Goal: Information Seeking & Learning: Compare options

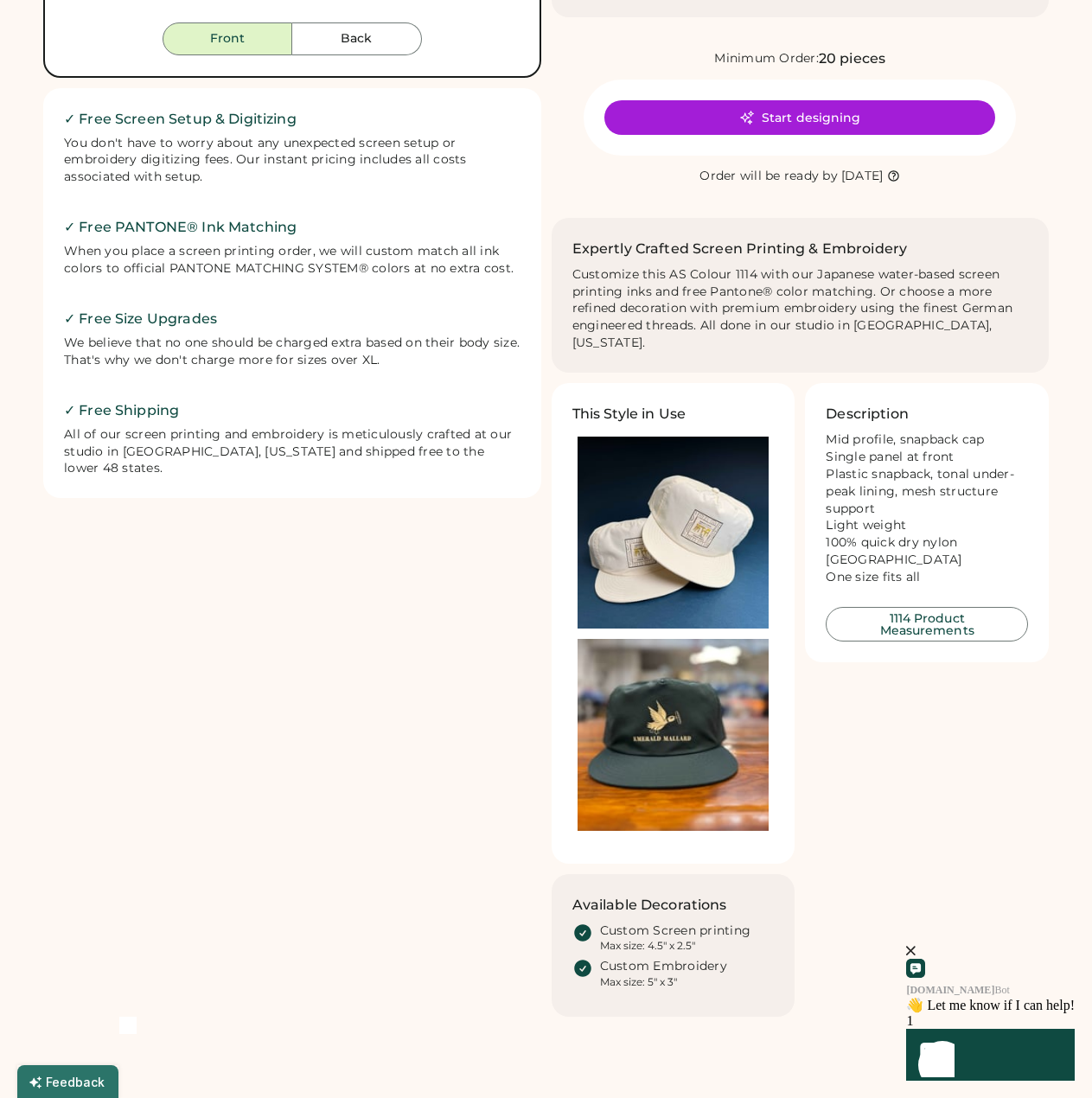
scroll to position [605, 0]
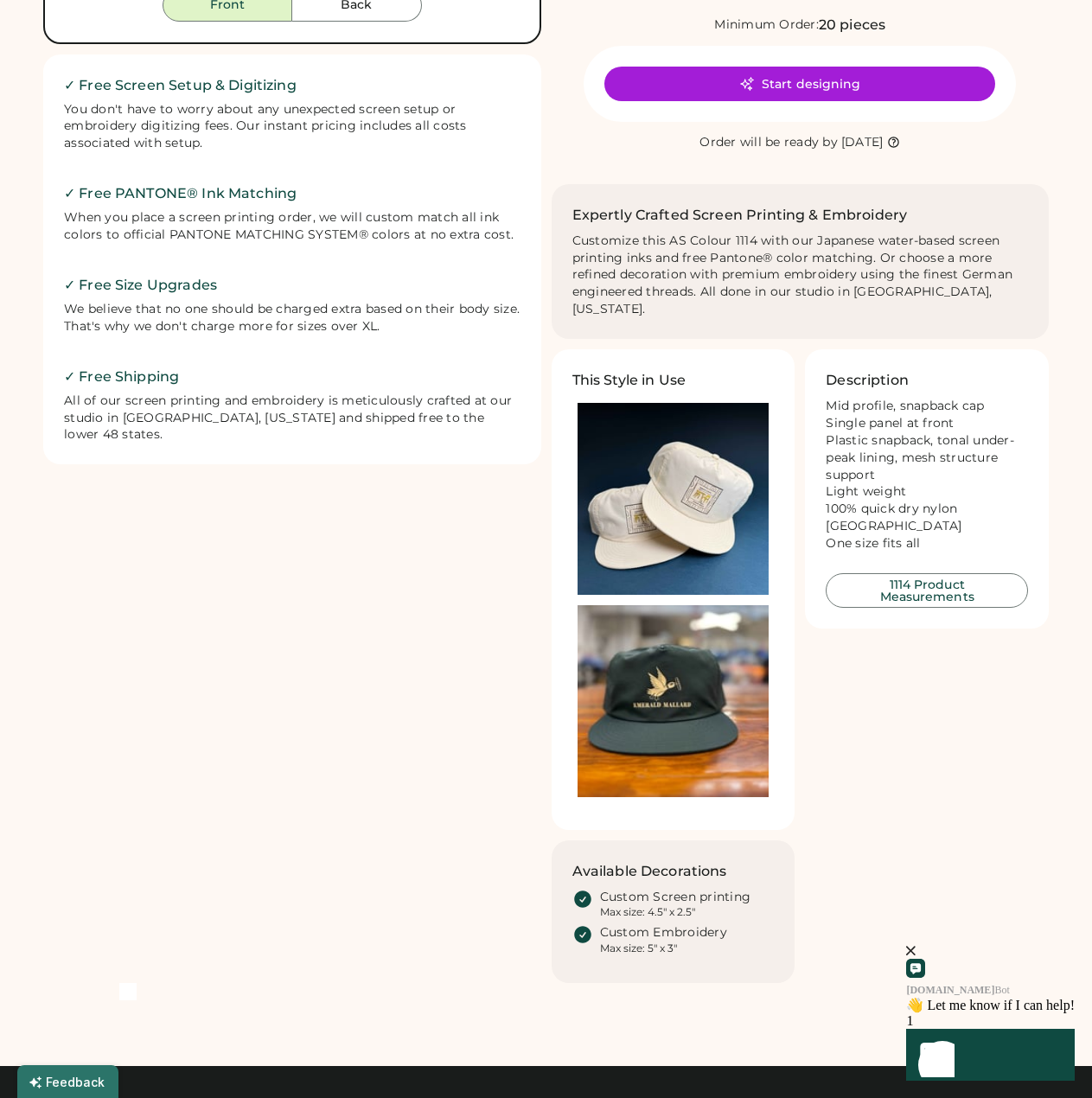
click at [639, 666] on img at bounding box center [673, 700] width 192 height 192
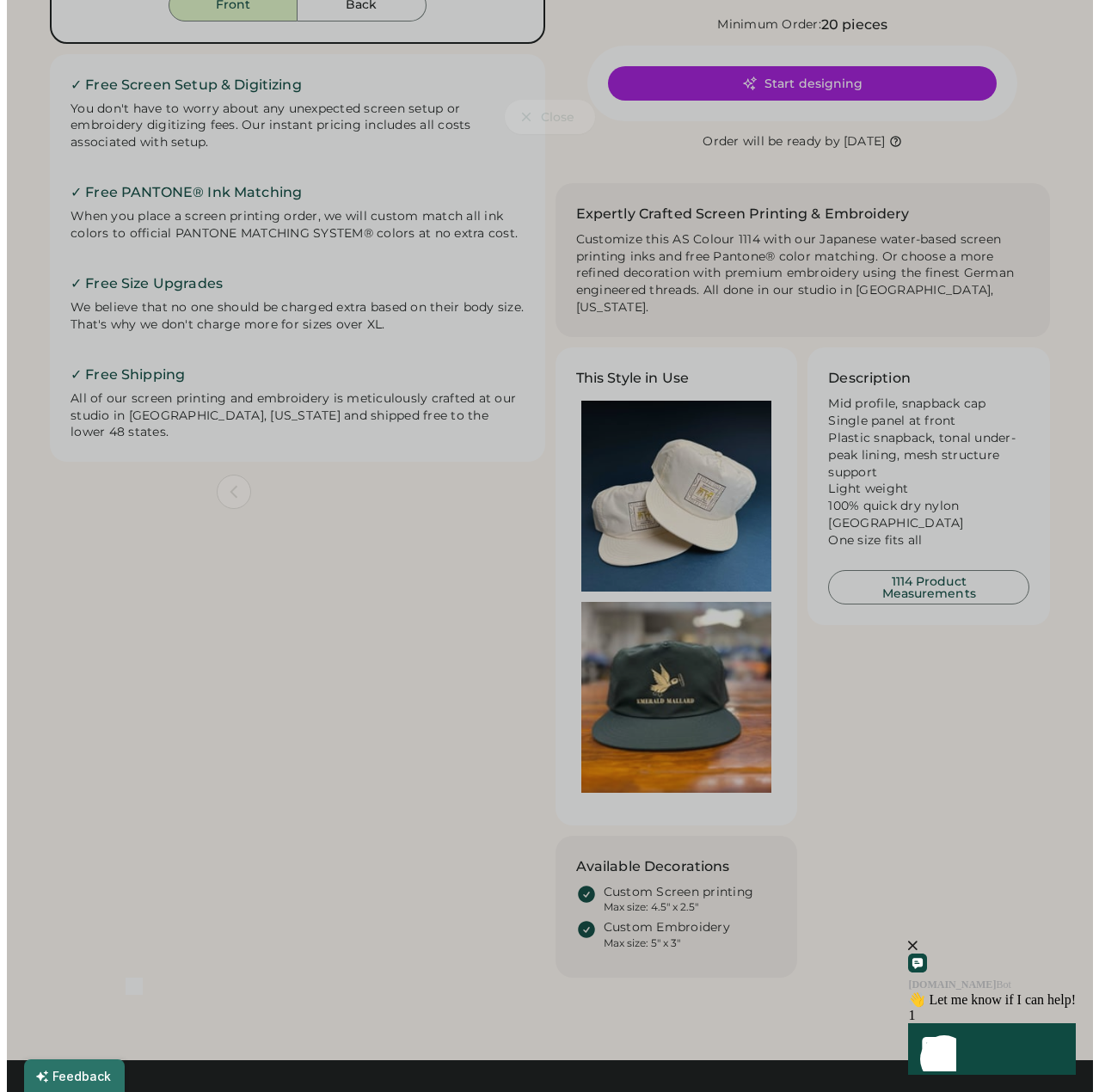
scroll to position [608, 0]
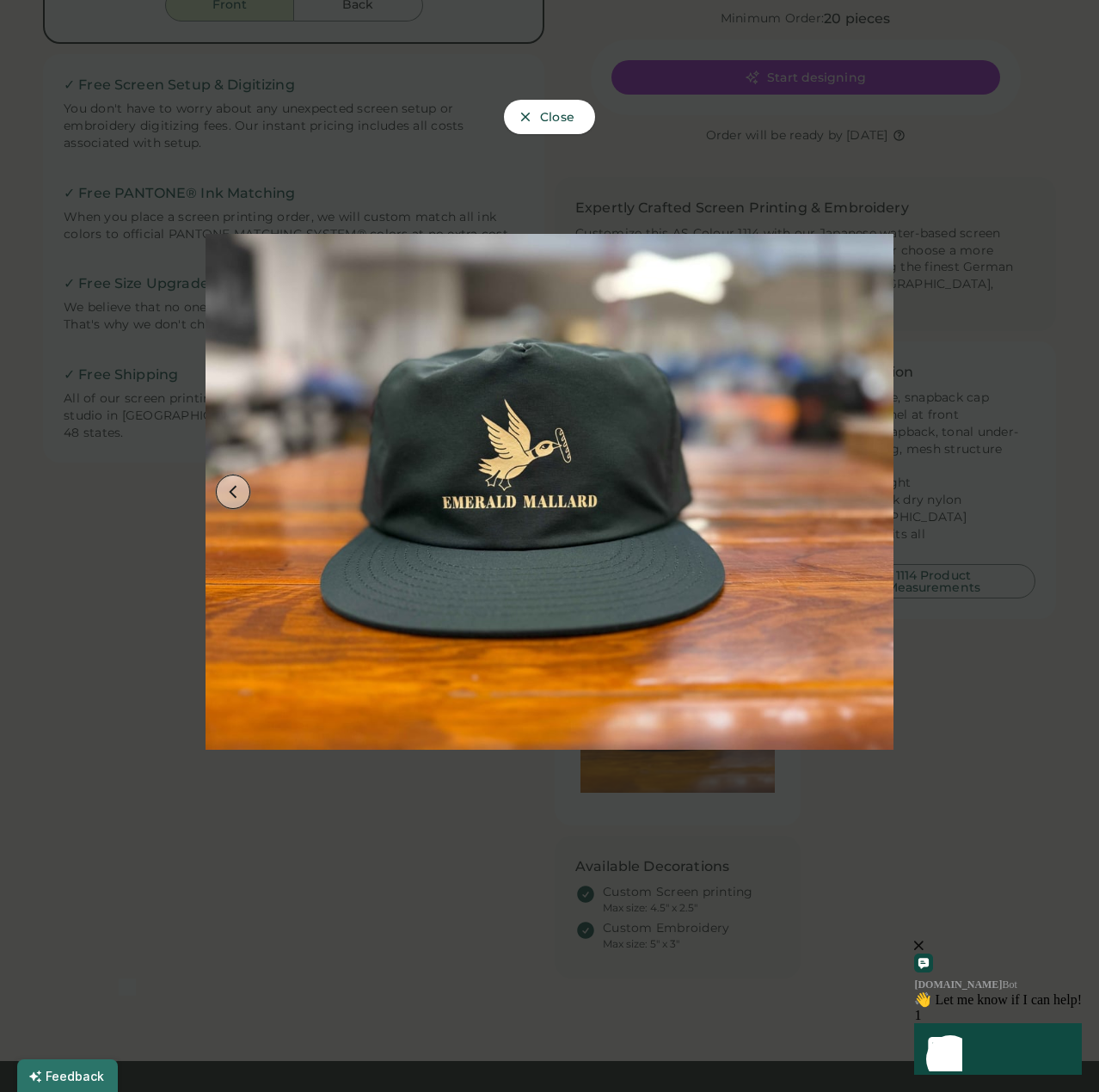
click at [224, 480] on button at bounding box center [232, 491] width 35 height 35
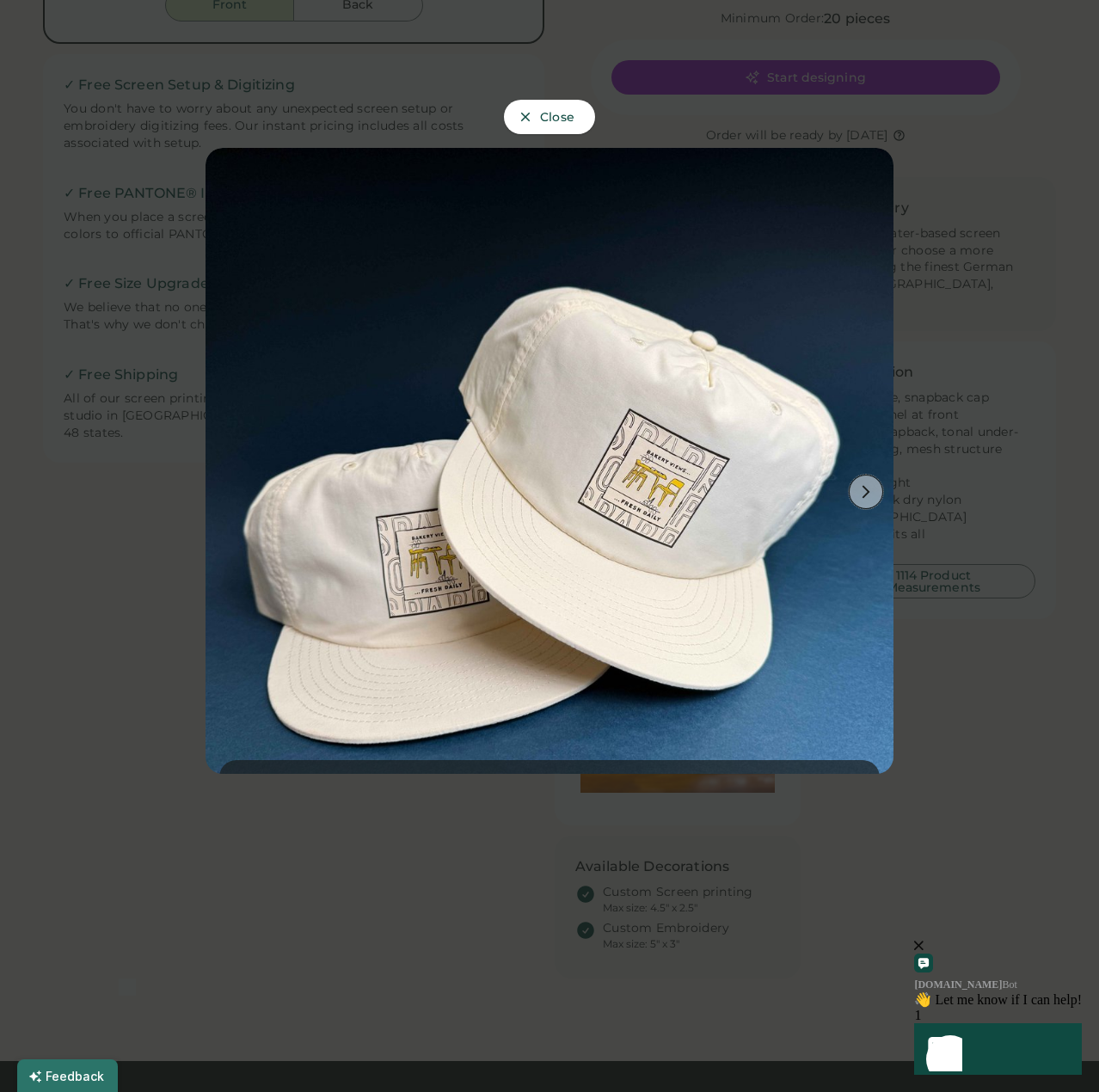
click at [863, 486] on use at bounding box center [867, 492] width 7 height 13
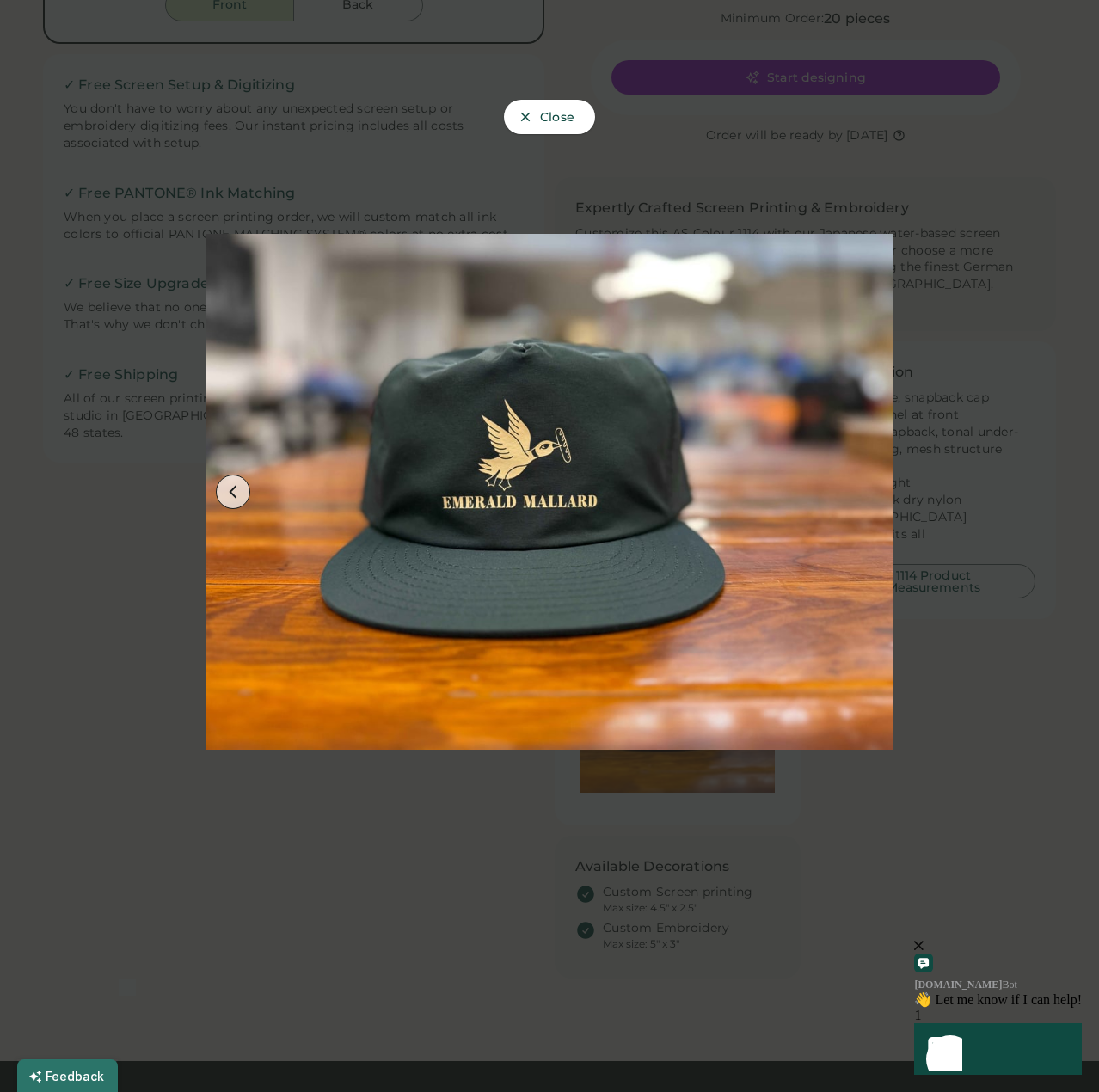
click at [852, 481] on img at bounding box center [550, 492] width 689 height 688
click at [540, 111] on span "Close" at bounding box center [557, 117] width 35 height 12
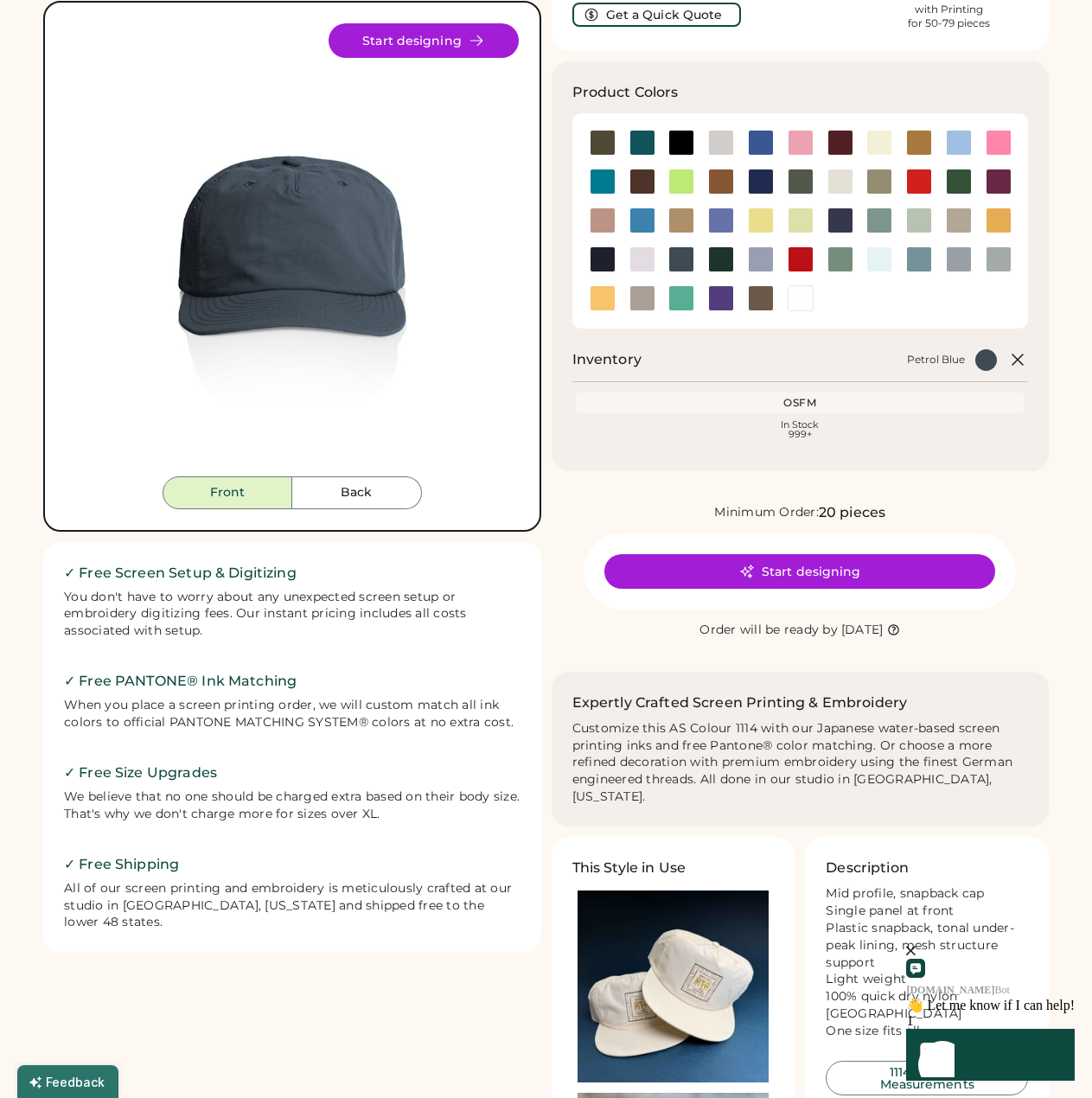
scroll to position [0, 0]
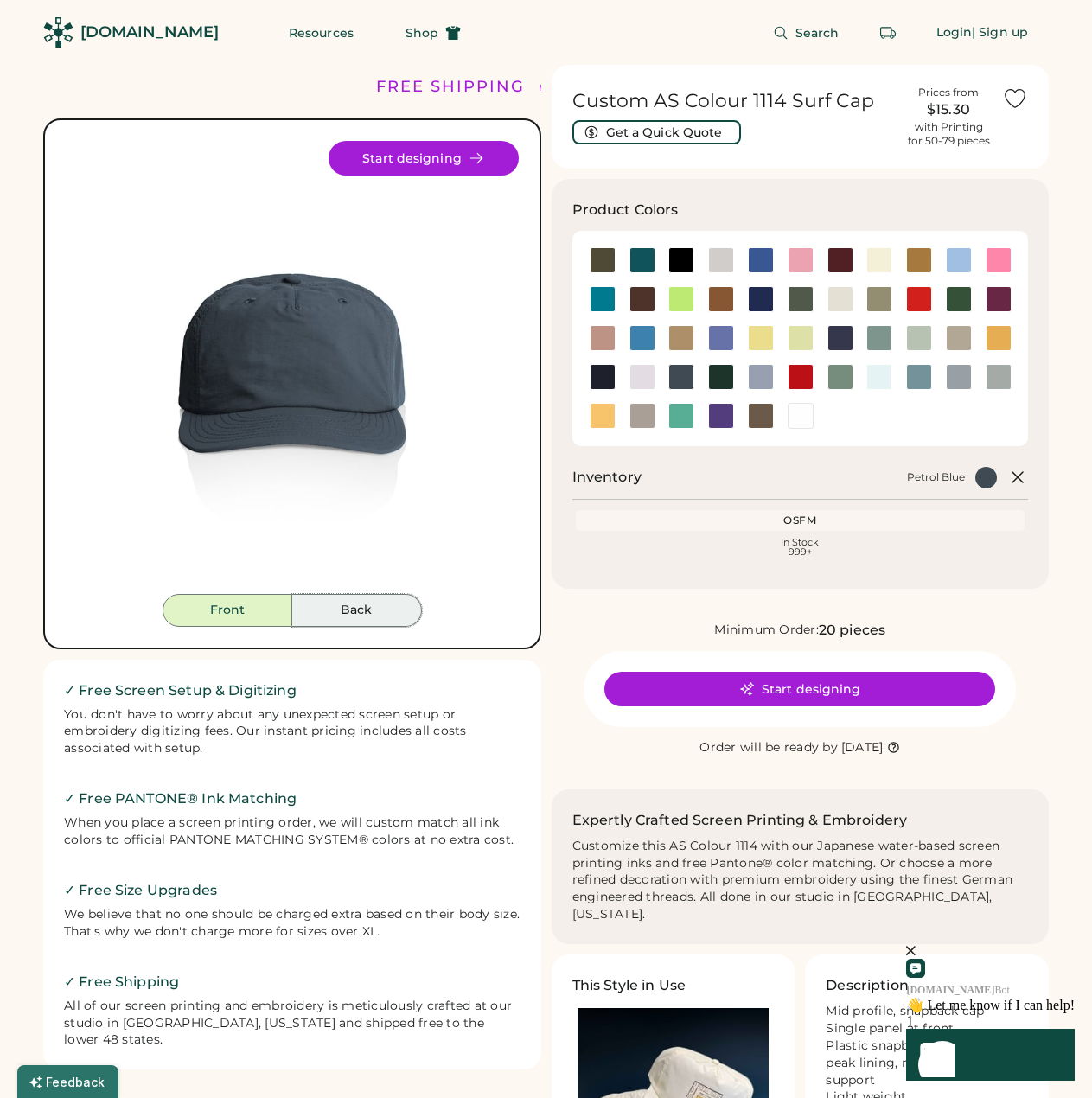
drag, startPoint x: 357, startPoint y: 613, endPoint x: 256, endPoint y: 615, distance: 101.0
click at [355, 613] on button "Back" at bounding box center [357, 609] width 129 height 33
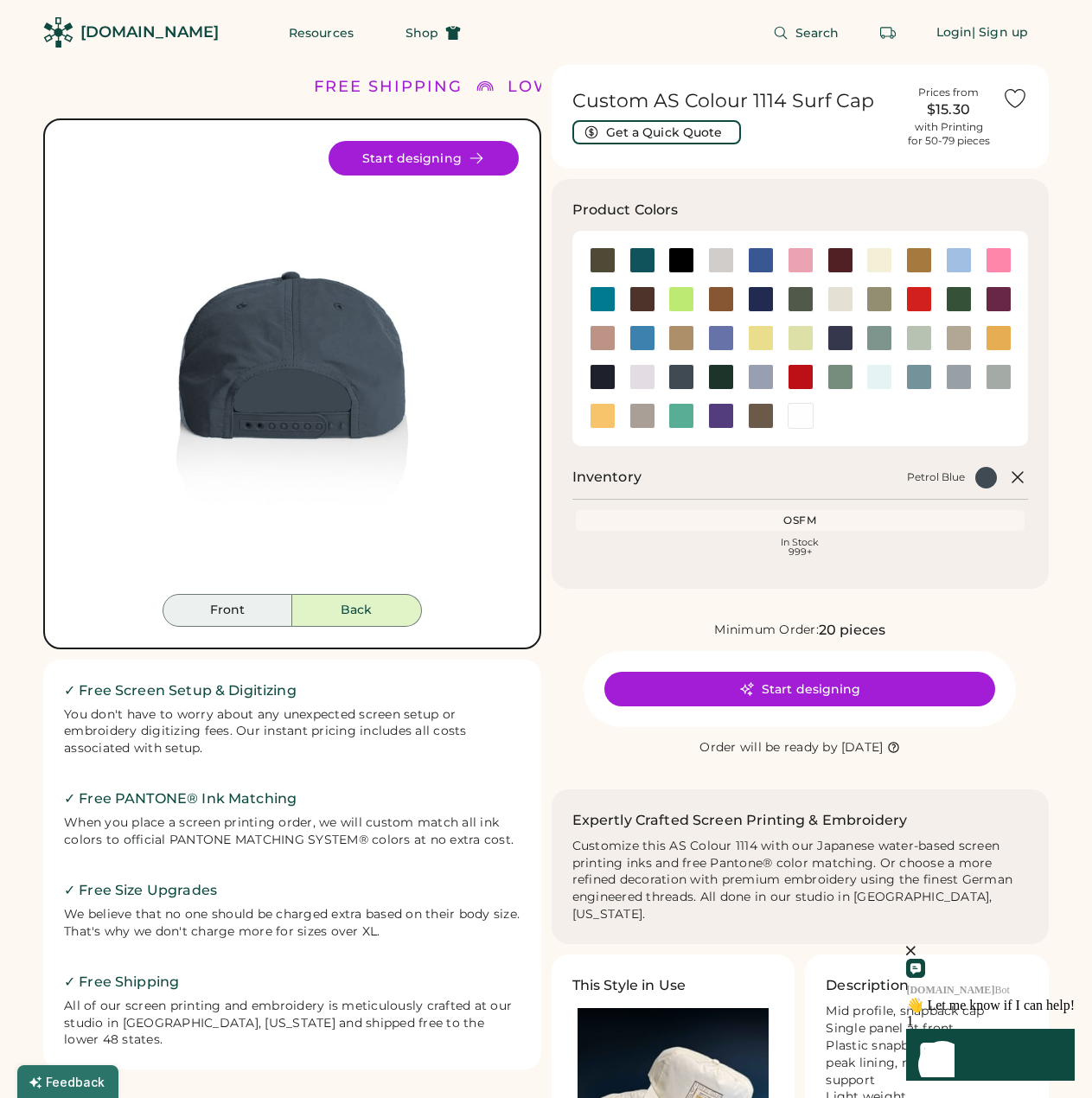
click at [223, 606] on button "Front" at bounding box center [227, 609] width 129 height 33
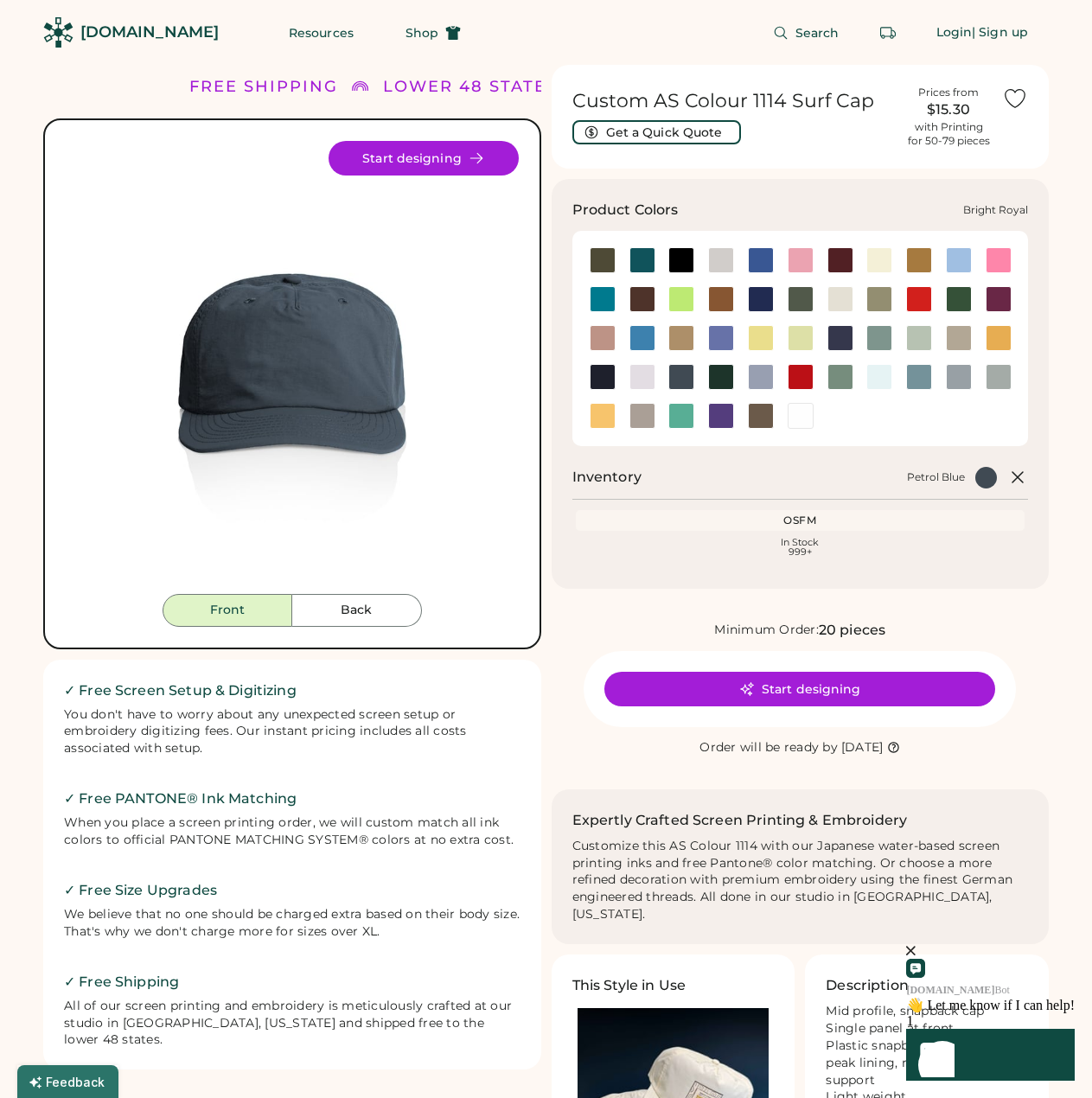
click at [758, 254] on div at bounding box center [761, 261] width 26 height 26
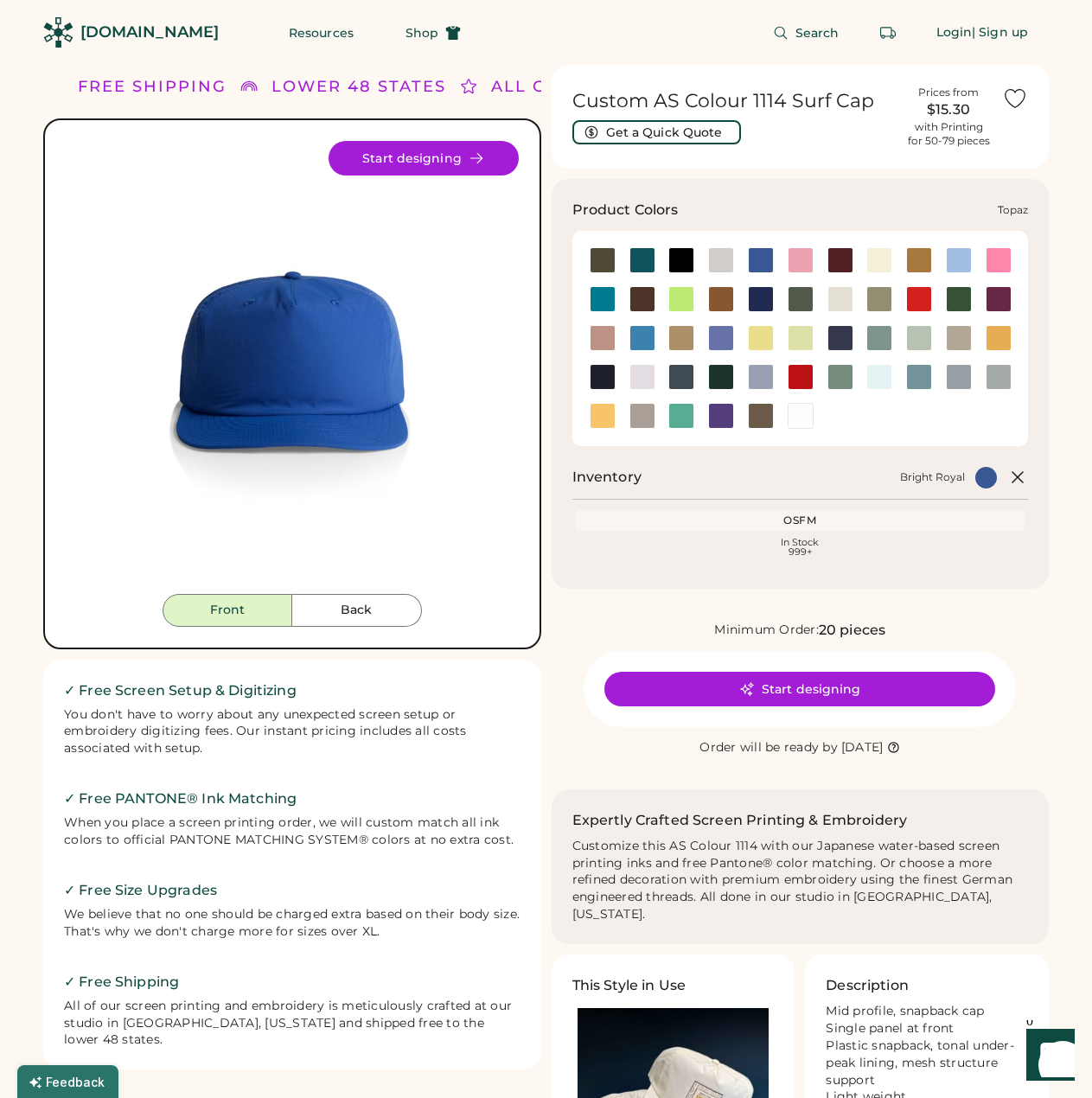
click at [676, 410] on div at bounding box center [681, 416] width 26 height 26
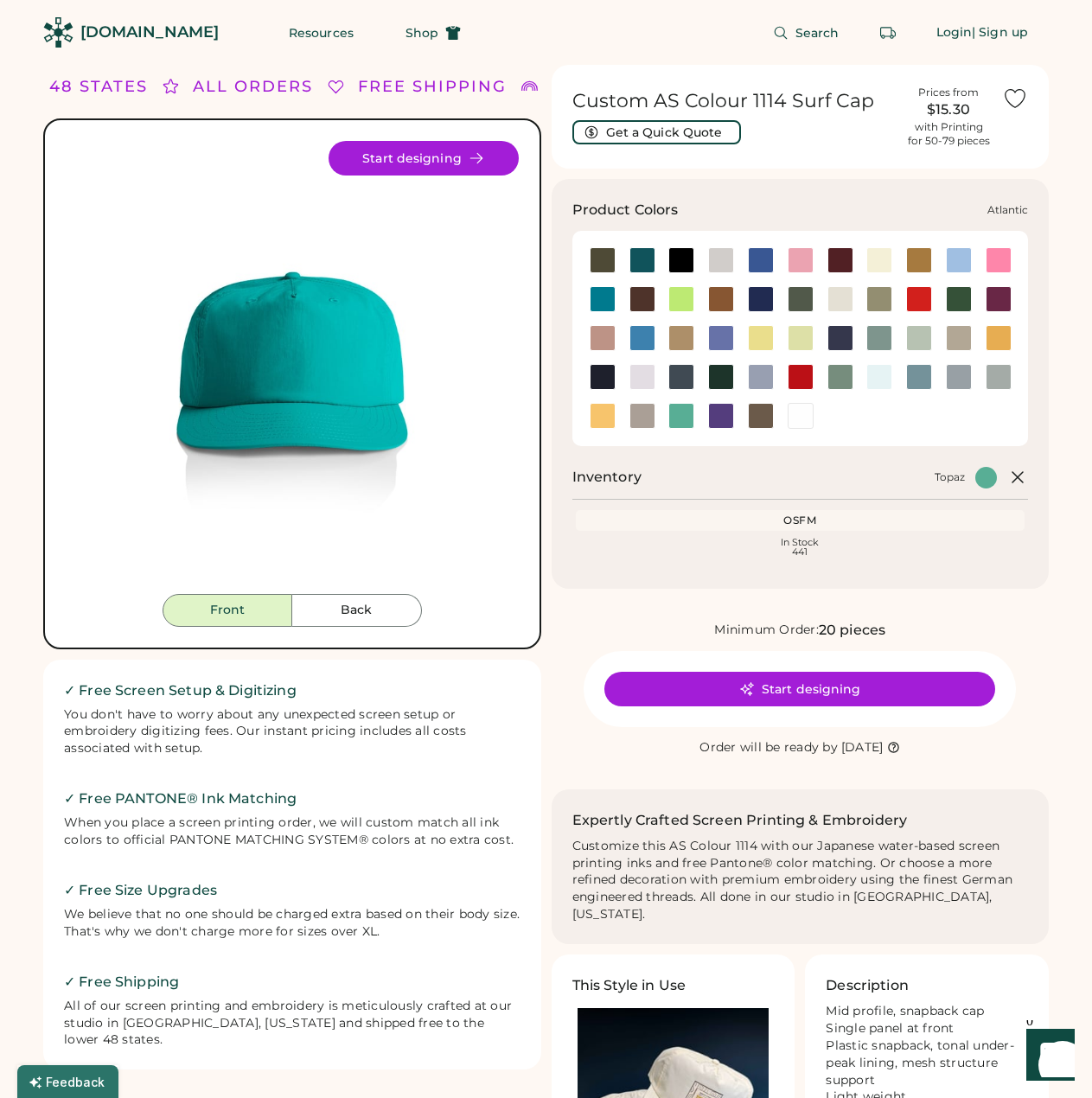
click at [641, 261] on div at bounding box center [642, 261] width 26 height 26
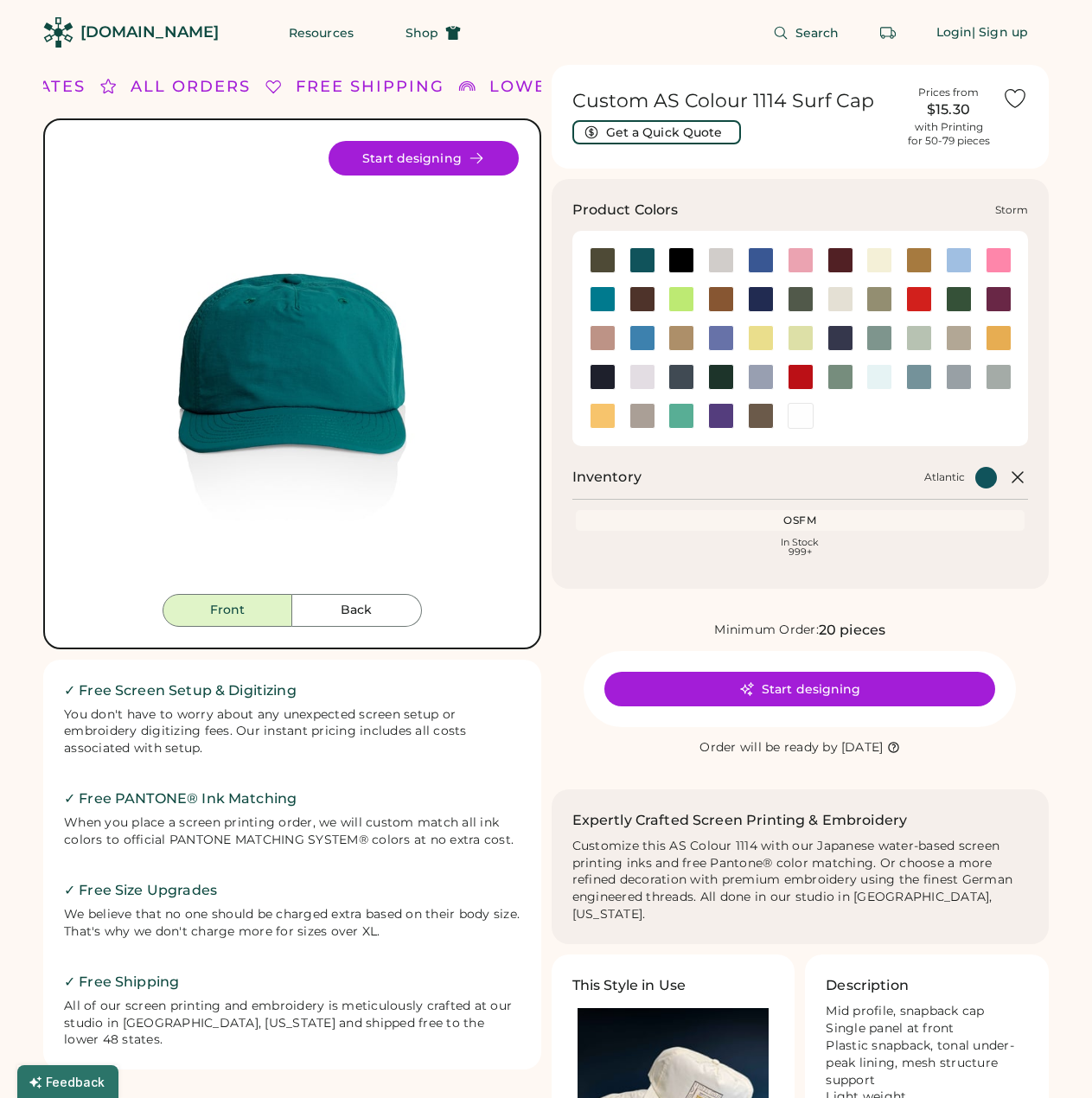
click at [1003, 370] on div at bounding box center [998, 377] width 26 height 26
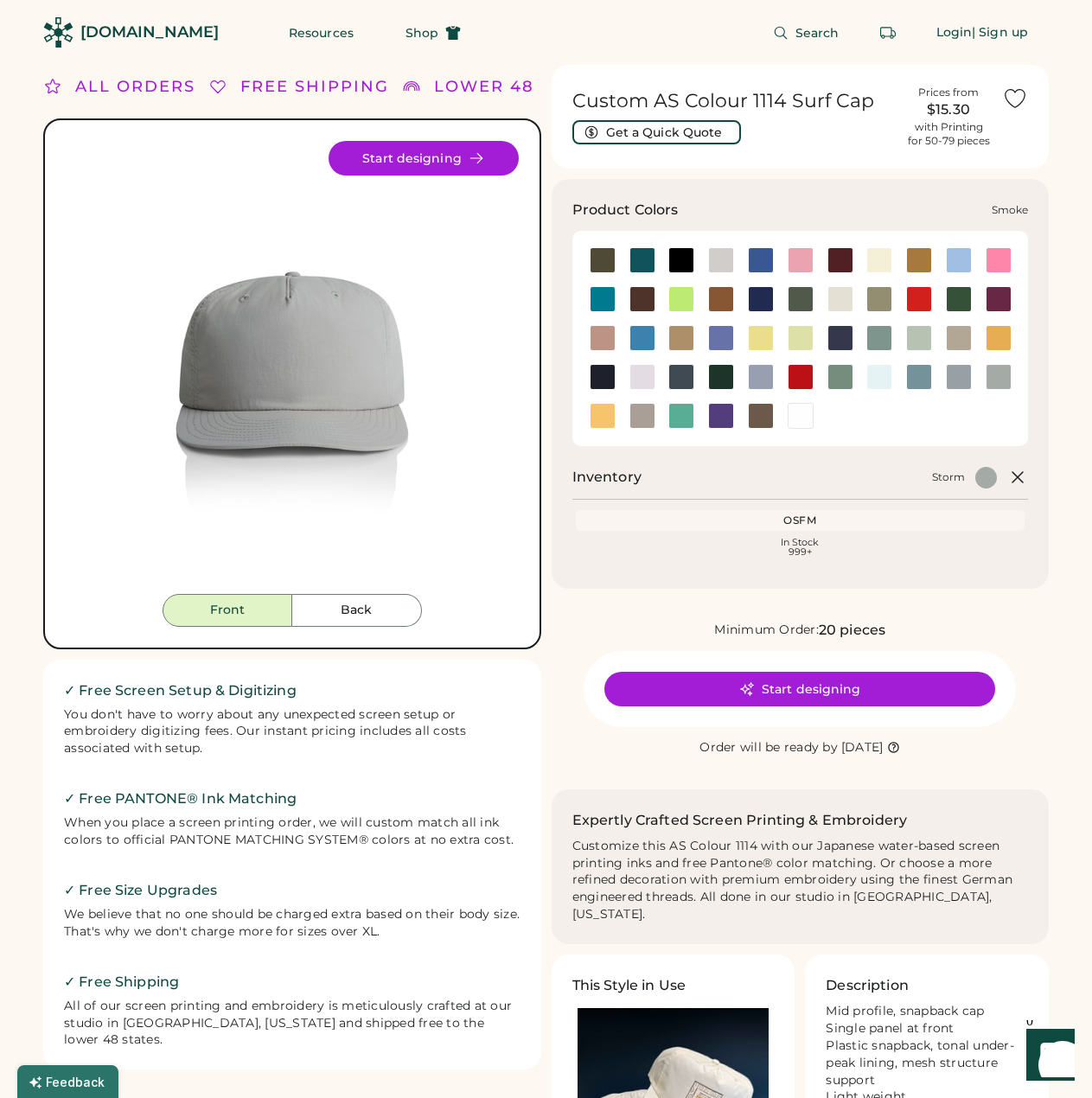
click at [960, 372] on div at bounding box center [959, 377] width 26 height 26
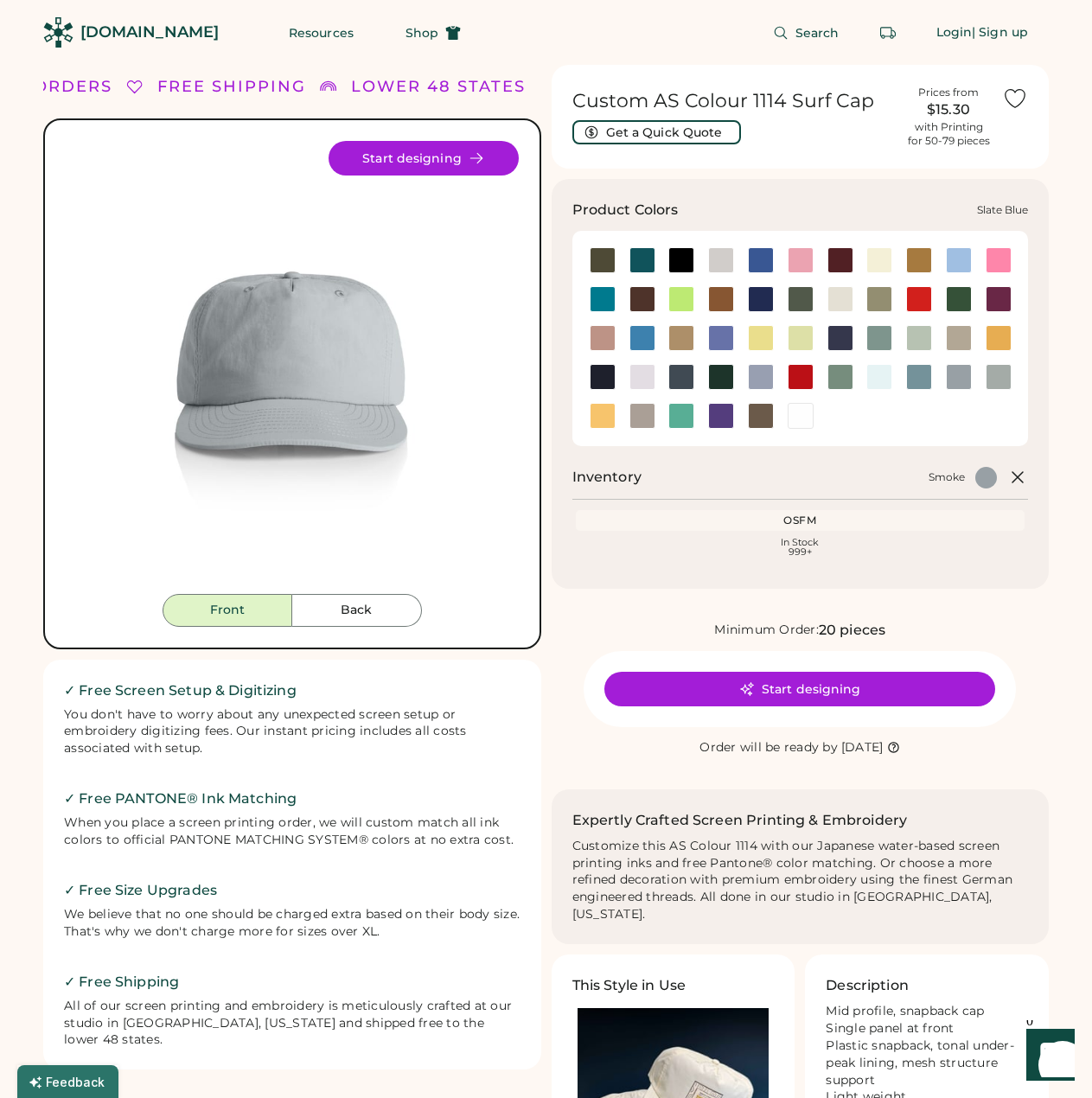
click at [915, 371] on div at bounding box center [919, 377] width 26 height 26
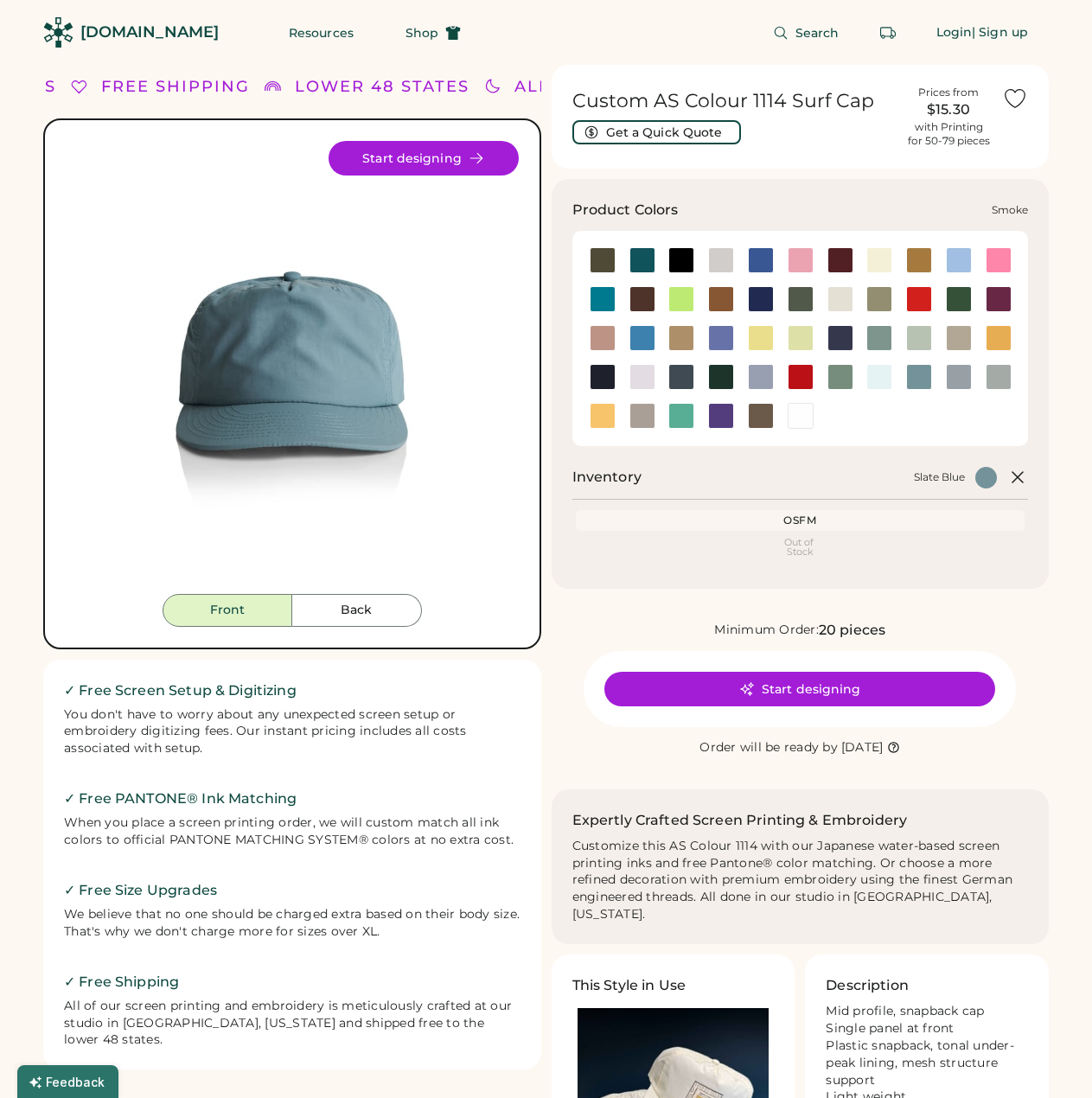
click at [957, 369] on div at bounding box center [959, 377] width 26 height 26
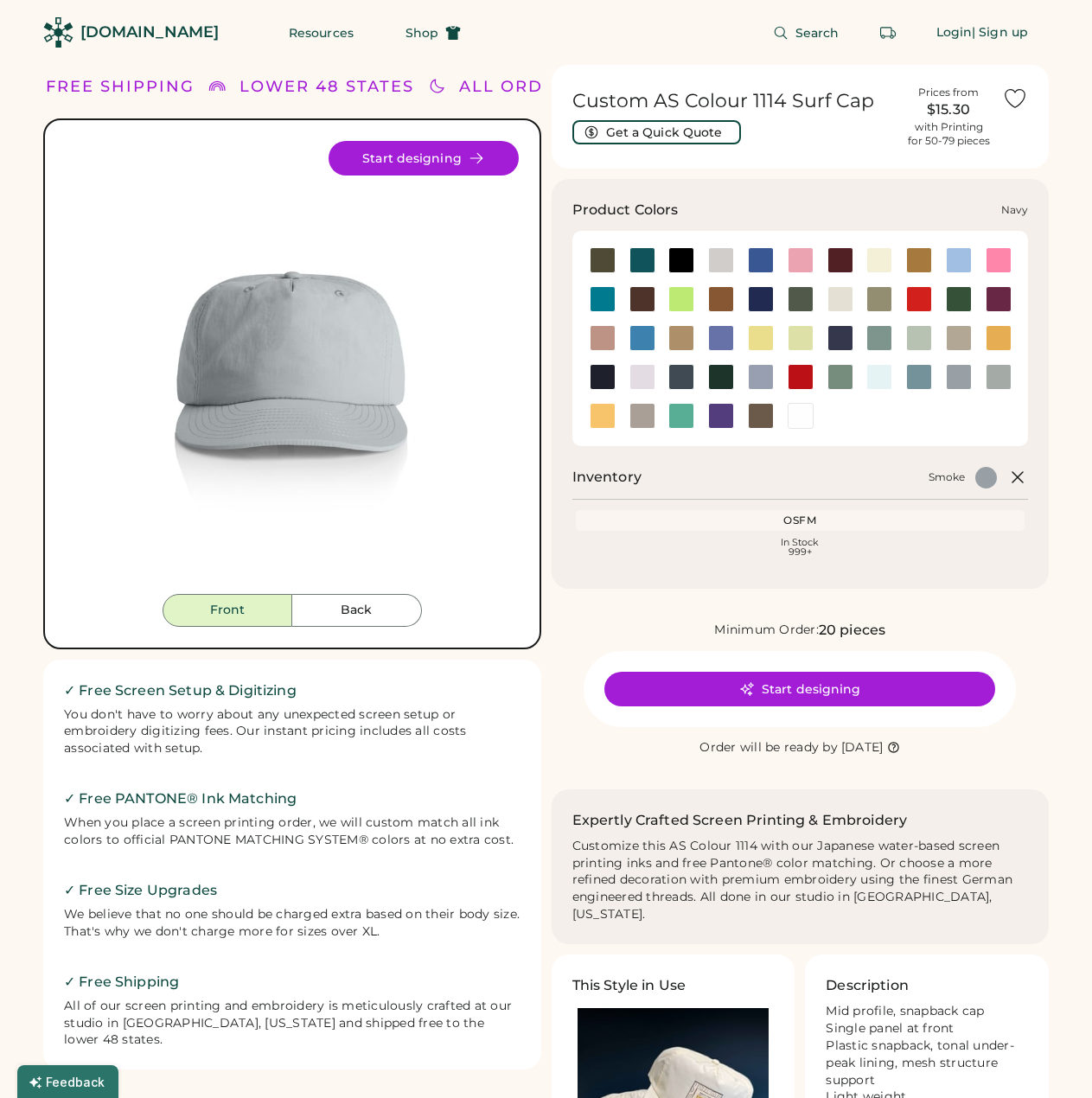
click at [591, 366] on div at bounding box center [603, 377] width 26 height 26
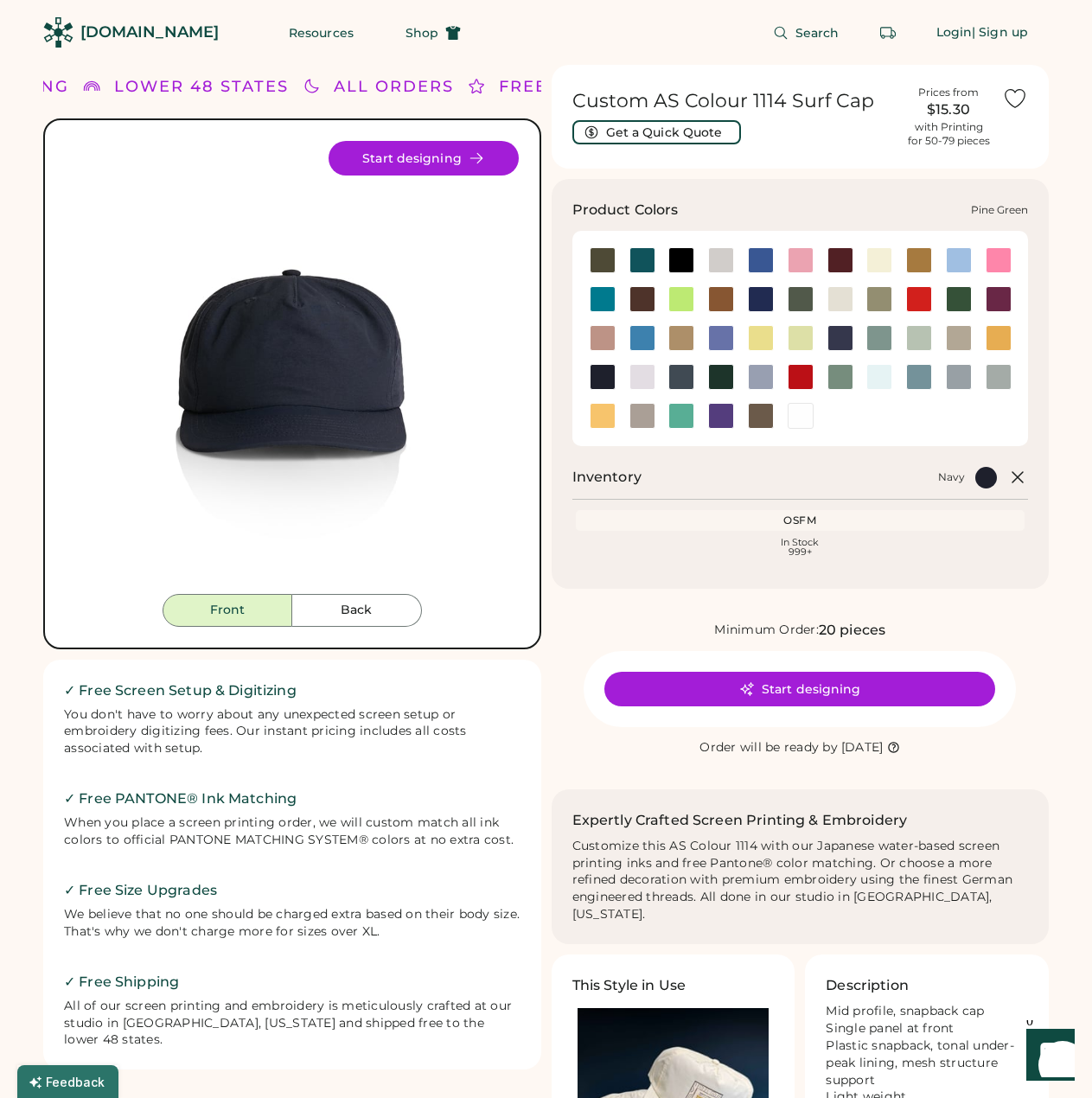
click at [723, 371] on div at bounding box center [721, 377] width 26 height 26
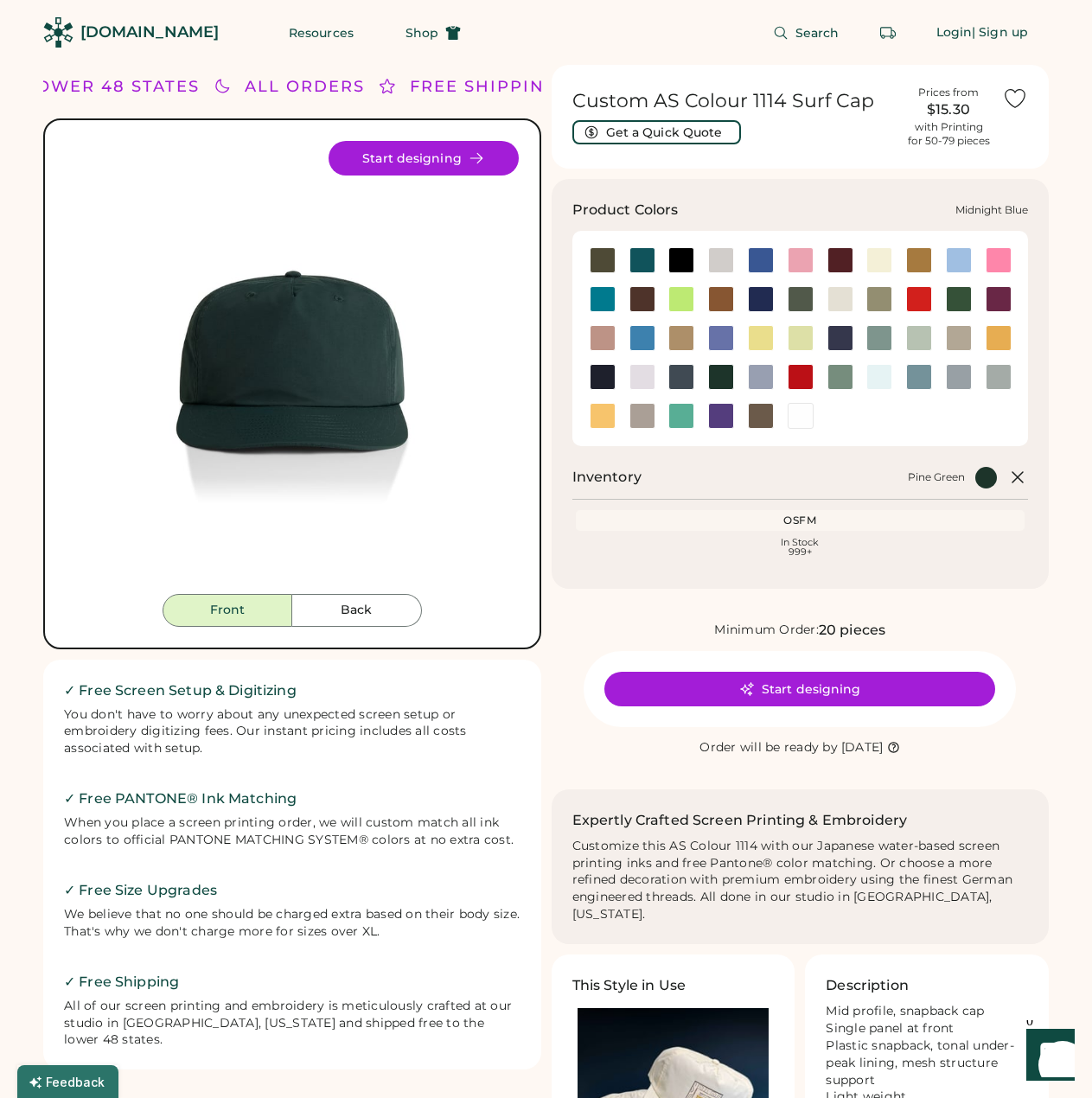
click at [837, 336] on div at bounding box center [840, 338] width 26 height 26
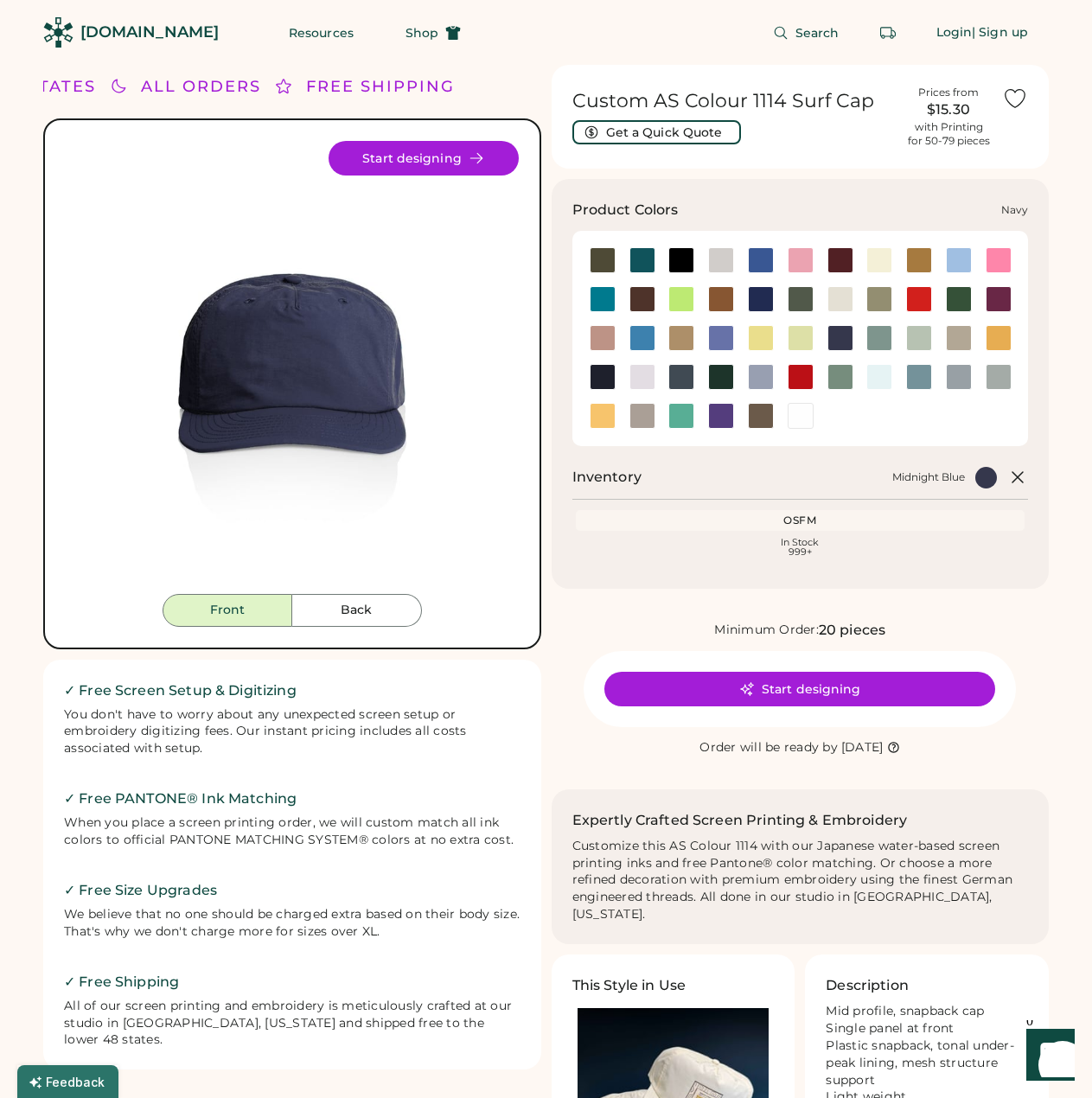
click at [593, 368] on div at bounding box center [603, 377] width 26 height 26
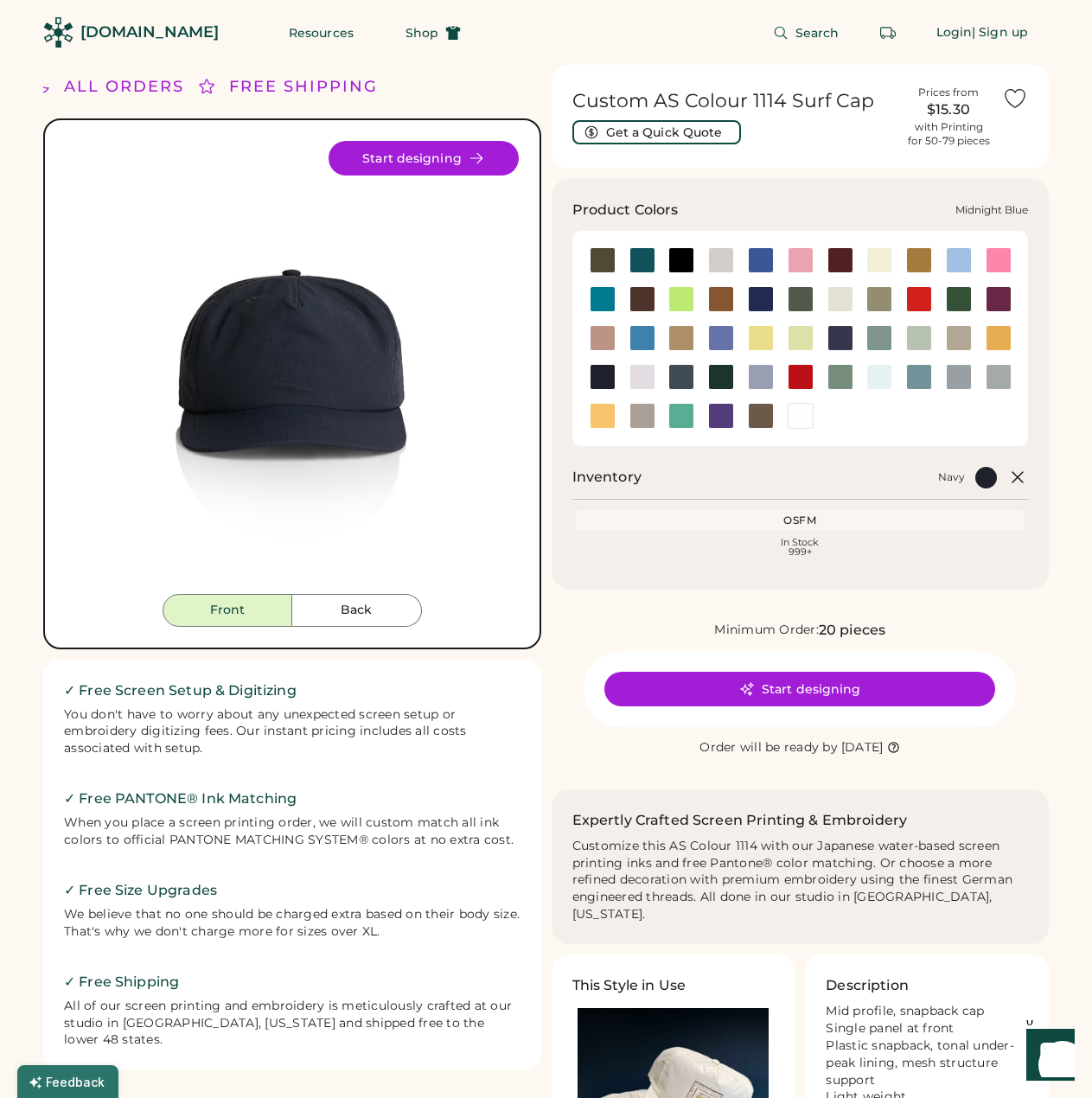
click at [836, 332] on div at bounding box center [840, 338] width 26 height 26
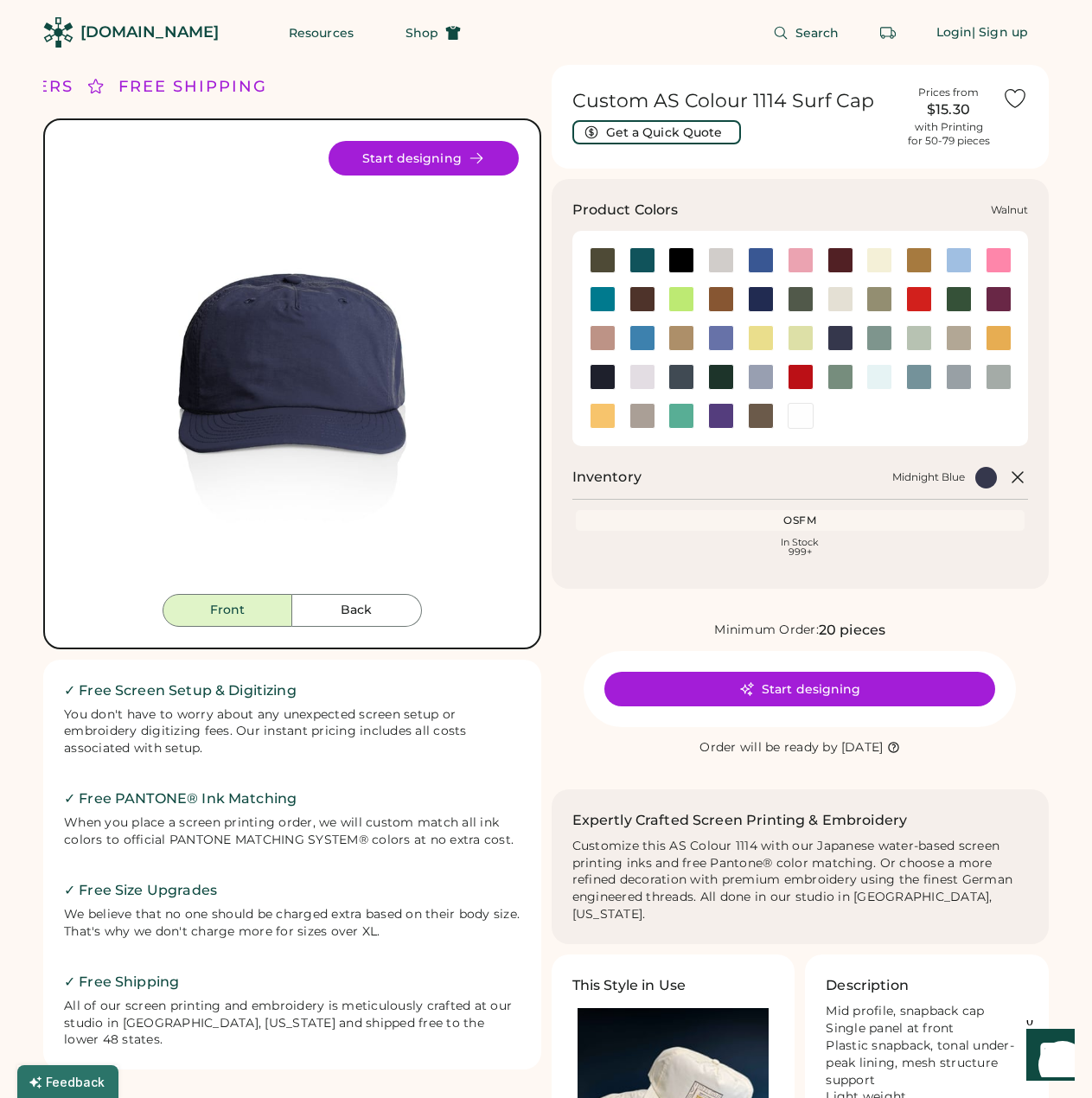
click at [757, 407] on div at bounding box center [761, 416] width 26 height 26
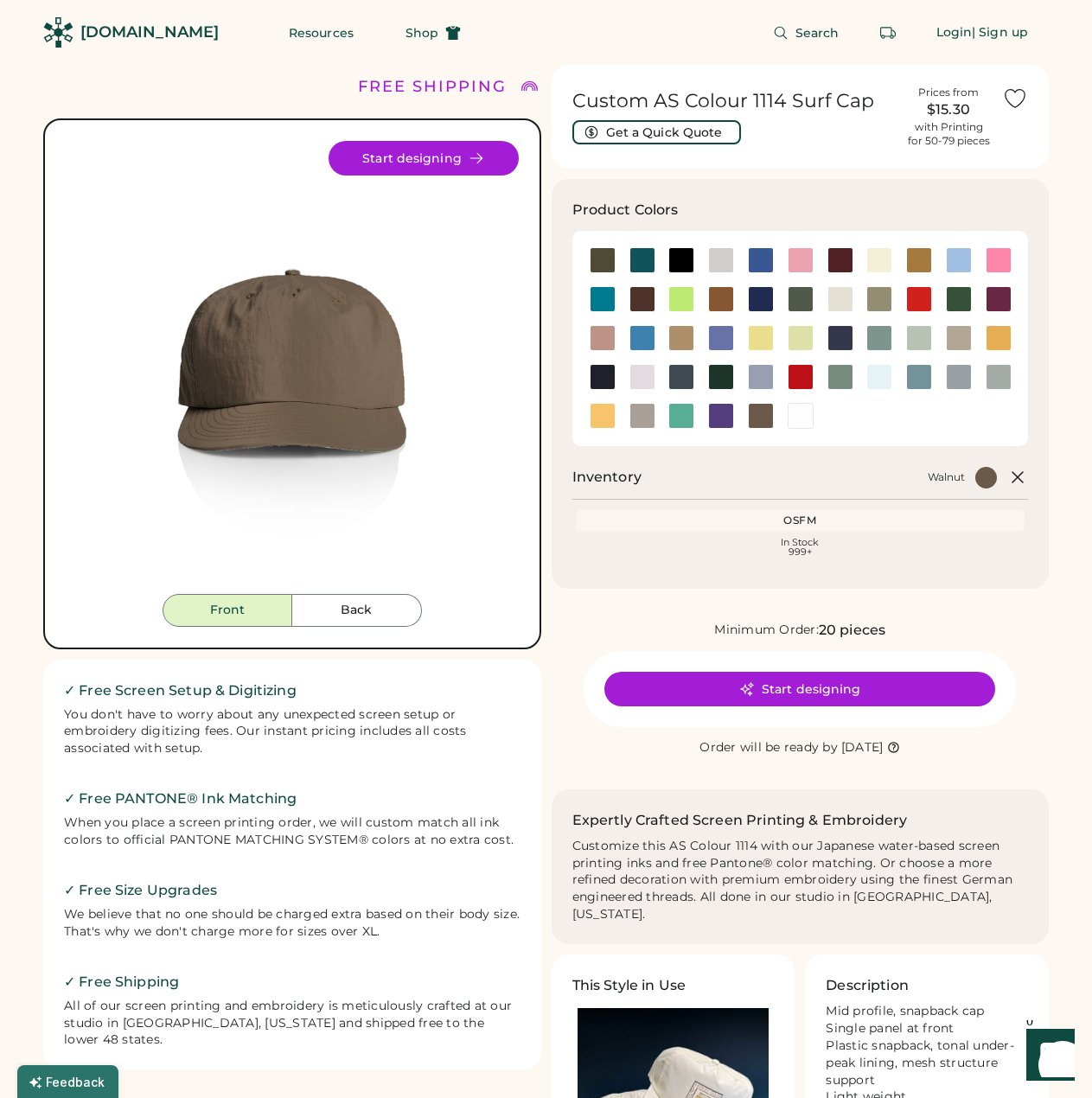
click at [152, 64] on div "[DOMAIN_NAME]" at bounding box center [130, 32] width 175 height 65
